Goal: Task Accomplishment & Management: Use online tool/utility

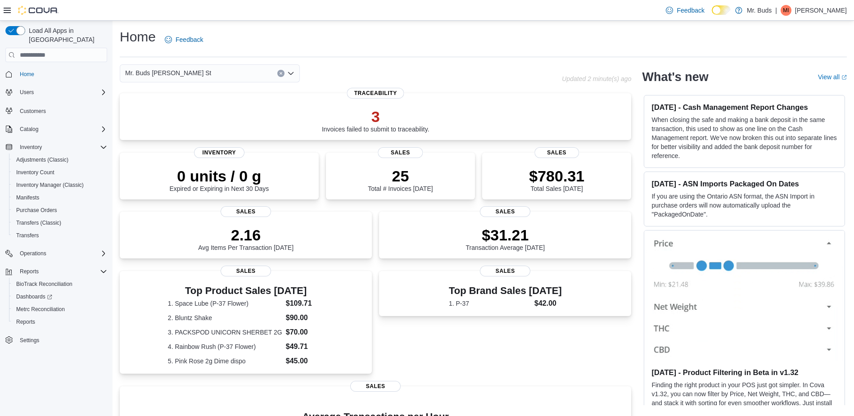
click at [193, 73] on div "Mr. Buds [PERSON_NAME] St Combo box. Selected. Mr. Buds [PERSON_NAME] St. Press…" at bounding box center [210, 73] width 180 height 18
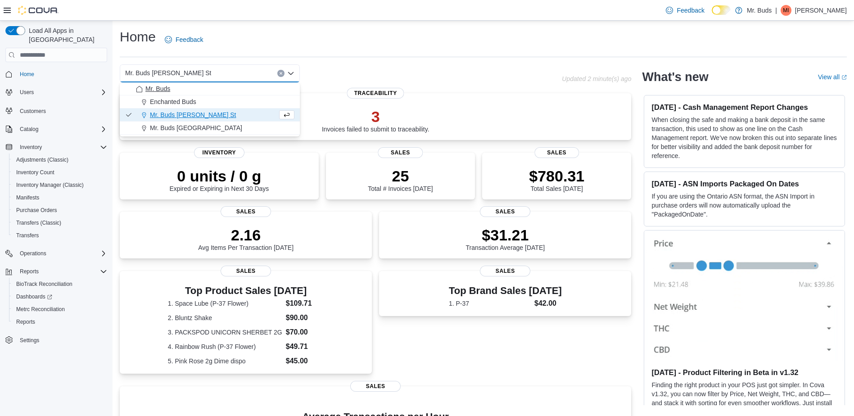
click at [192, 86] on div "Mr. Buds" at bounding box center [215, 88] width 159 height 9
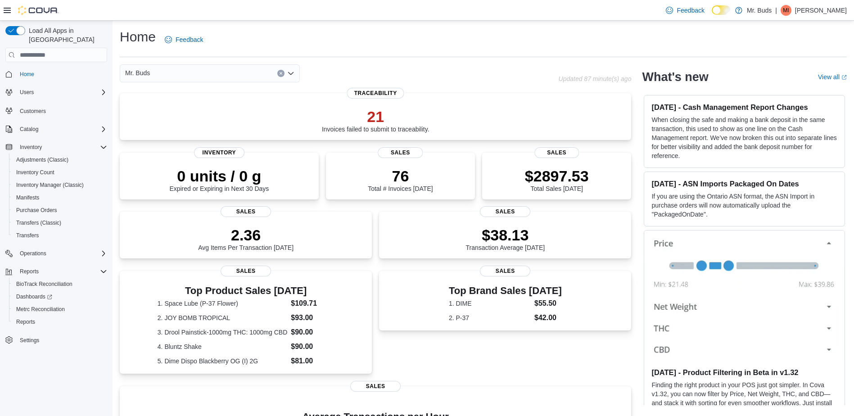
click at [349, 62] on div "Home Feedback Mr. Buds Combo box. Selected. Mr. Buds. Press Backspace to delete…" at bounding box center [484, 299] width 742 height 556
click at [162, 73] on div "Mr. Buds" at bounding box center [210, 73] width 180 height 18
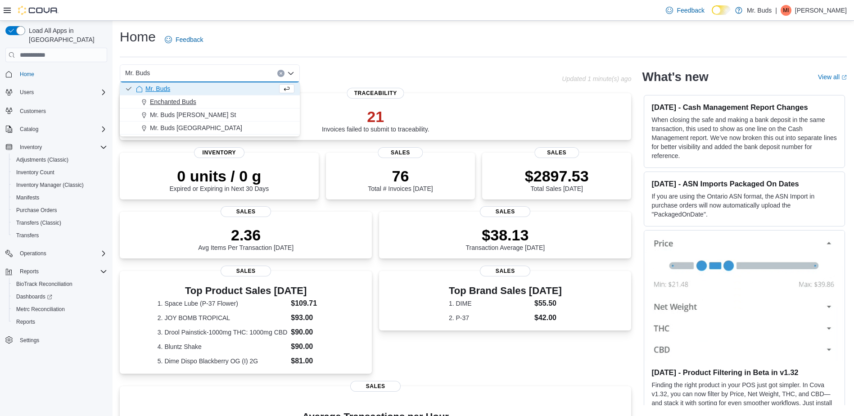
click at [165, 105] on span "Enchanted Buds" at bounding box center [173, 101] width 46 height 9
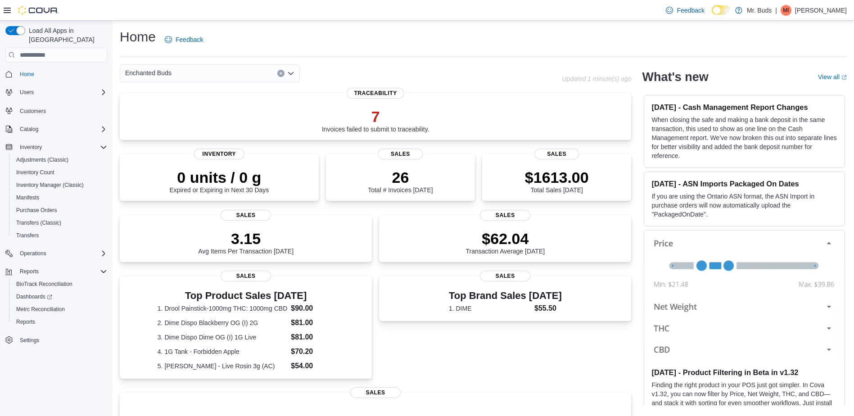
click at [233, 64] on div "Enchanted Buds" at bounding box center [210, 73] width 180 height 18
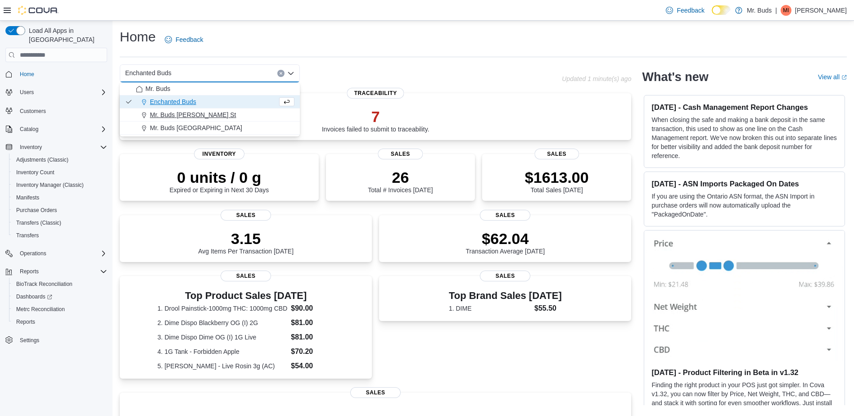
click at [227, 125] on div "Mr. Buds [GEOGRAPHIC_DATA]" at bounding box center [215, 127] width 159 height 9
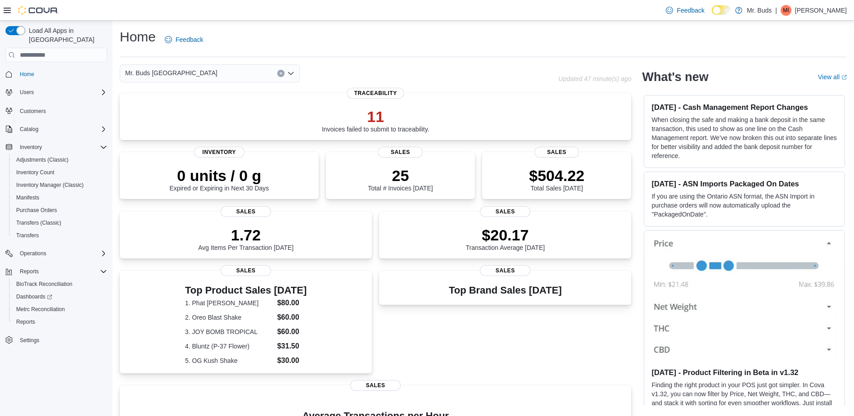
click at [199, 75] on div "Mr. Buds Prince Street Combo box. Selected. Mr. [GEOGRAPHIC_DATA]. Press Backsp…" at bounding box center [210, 73] width 180 height 18
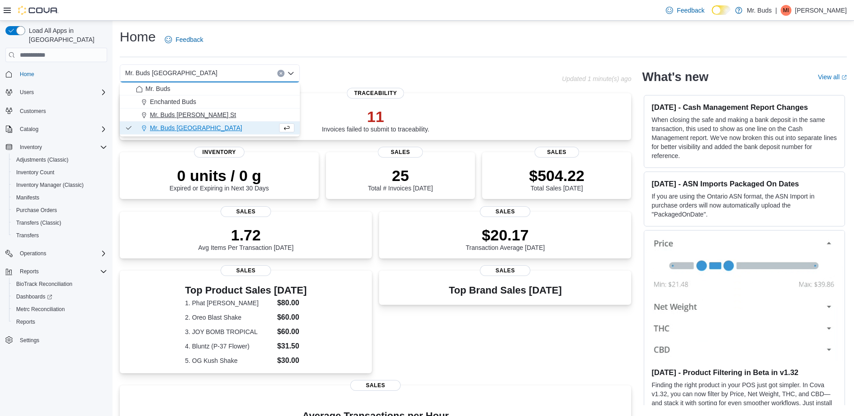
click at [207, 110] on div "Mr. Buds [PERSON_NAME] St" at bounding box center [215, 114] width 159 height 9
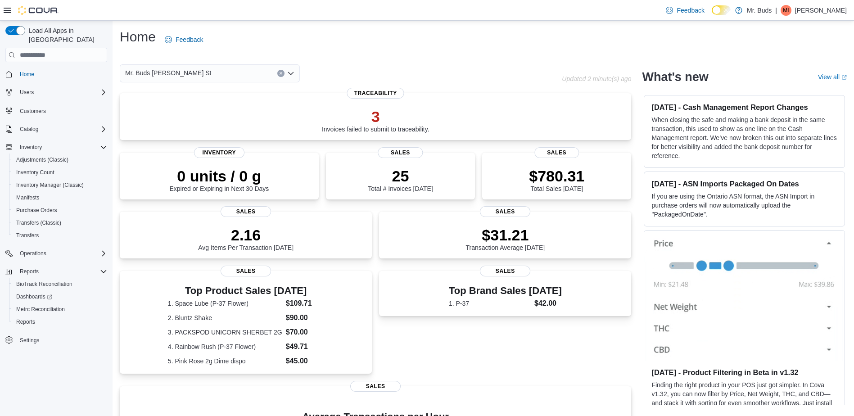
click at [406, 63] on div "Home Feedback Mr. [PERSON_NAME] St Updated 2 minute(s) ago 3 Invoices failed to…" at bounding box center [484, 299] width 742 height 556
click at [47, 68] on span "Home" at bounding box center [61, 73] width 91 height 11
click at [204, 74] on div "Mr. Buds [PERSON_NAME] St" at bounding box center [210, 73] width 180 height 18
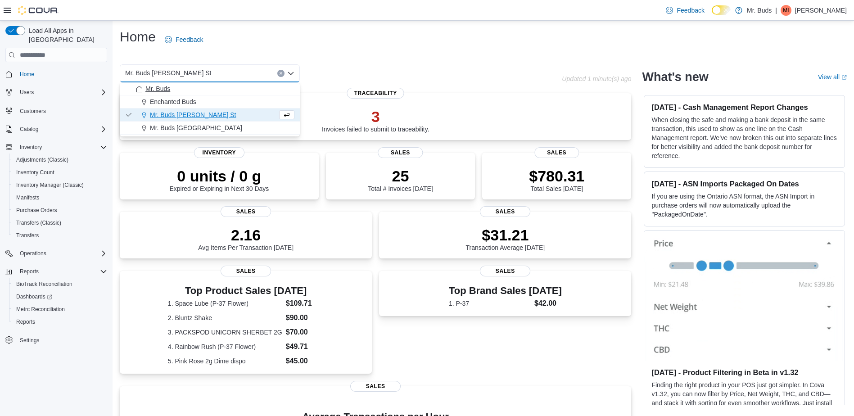
click at [199, 86] on div "Mr. Buds" at bounding box center [215, 88] width 159 height 9
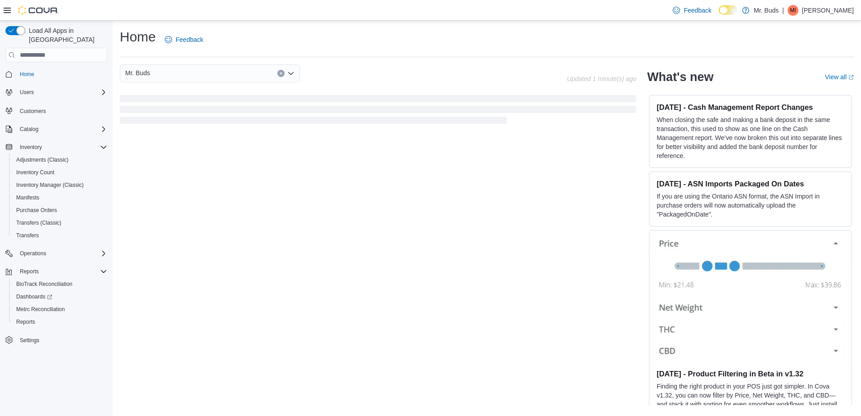
click at [384, 30] on div "Home Feedback" at bounding box center [487, 39] width 734 height 23
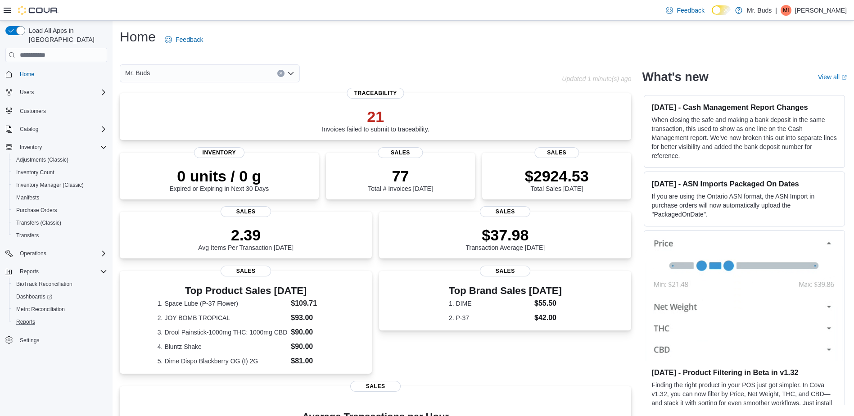
click at [25, 318] on button "Reports" at bounding box center [60, 322] width 102 height 13
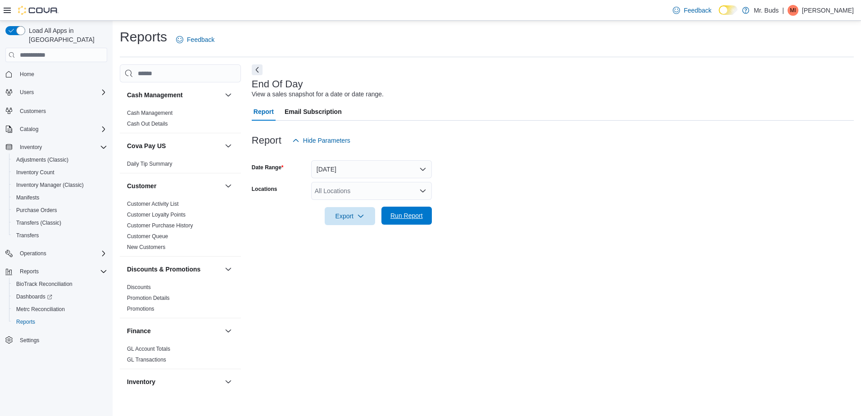
click at [405, 221] on span "Run Report" at bounding box center [407, 216] width 40 height 18
